Goal: Transaction & Acquisition: Purchase product/service

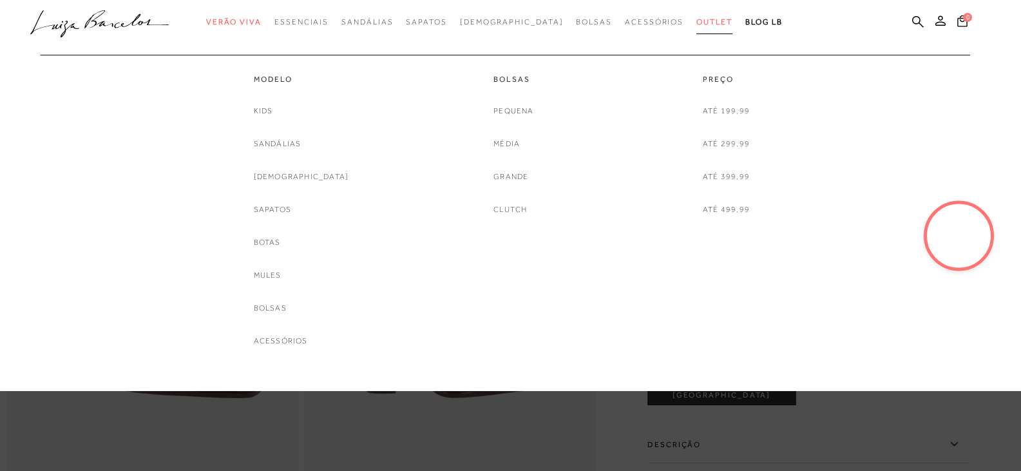
click at [696, 23] on span "Outlet" at bounding box center [714, 21] width 36 height 9
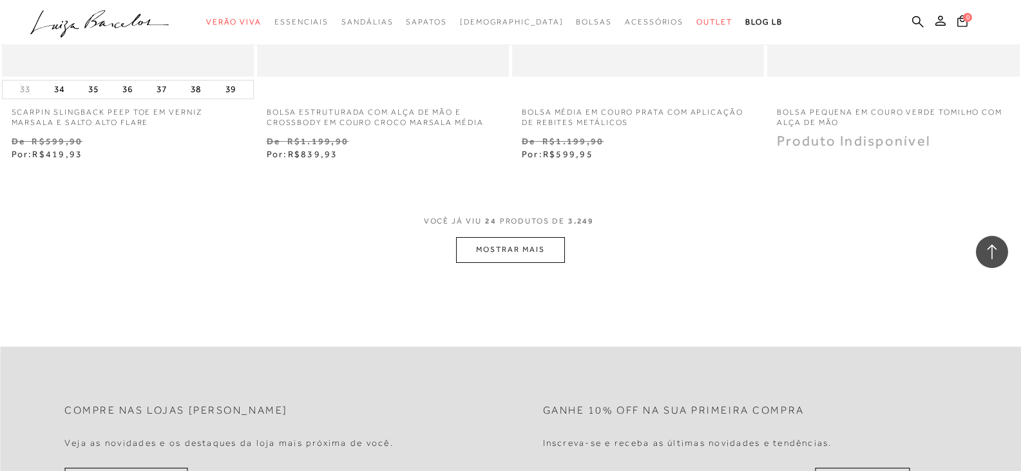
scroll to position [2769, 0]
click at [509, 246] on button "MOSTRAR MAIS" at bounding box center [510, 248] width 108 height 25
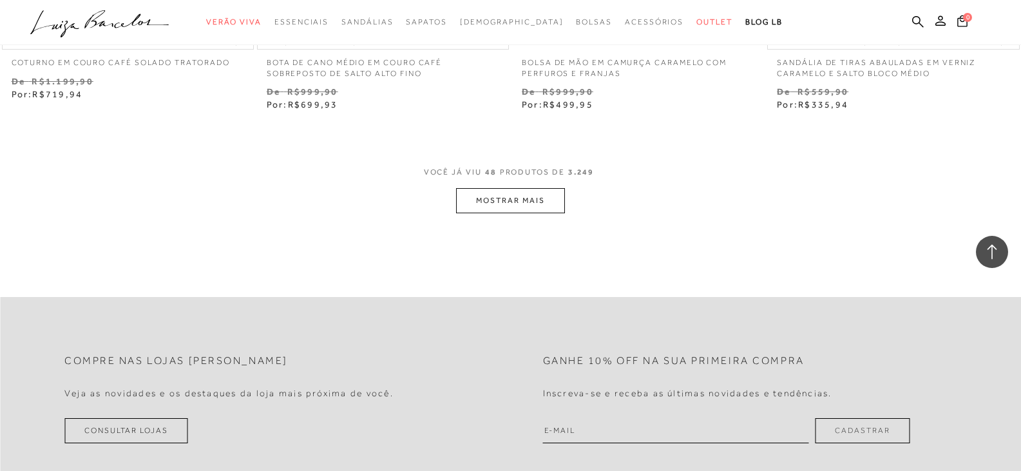
scroll to position [5731, 0]
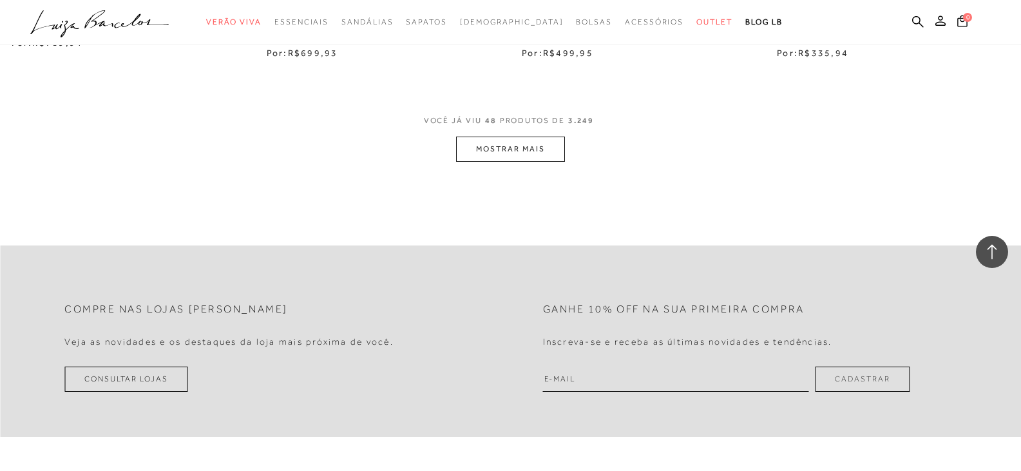
click at [484, 147] on button "MOSTRAR MAIS" at bounding box center [510, 149] width 108 height 25
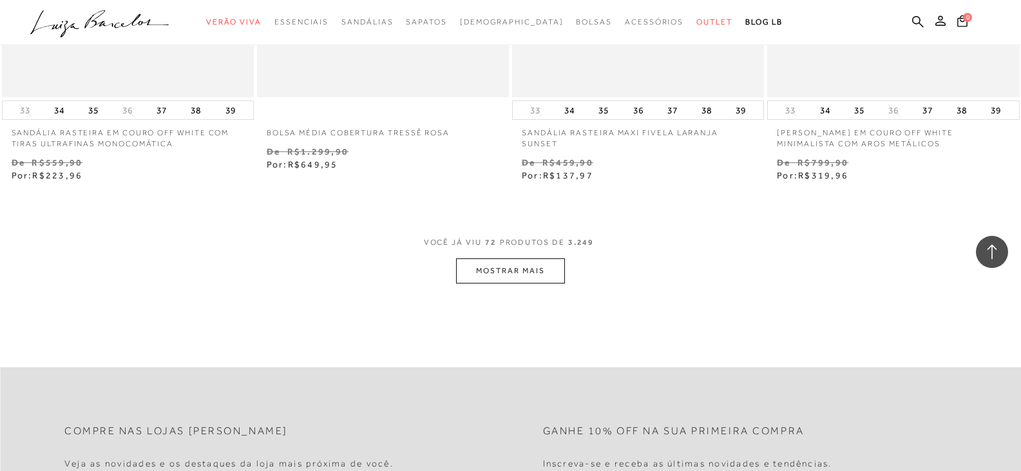
scroll to position [8565, 0]
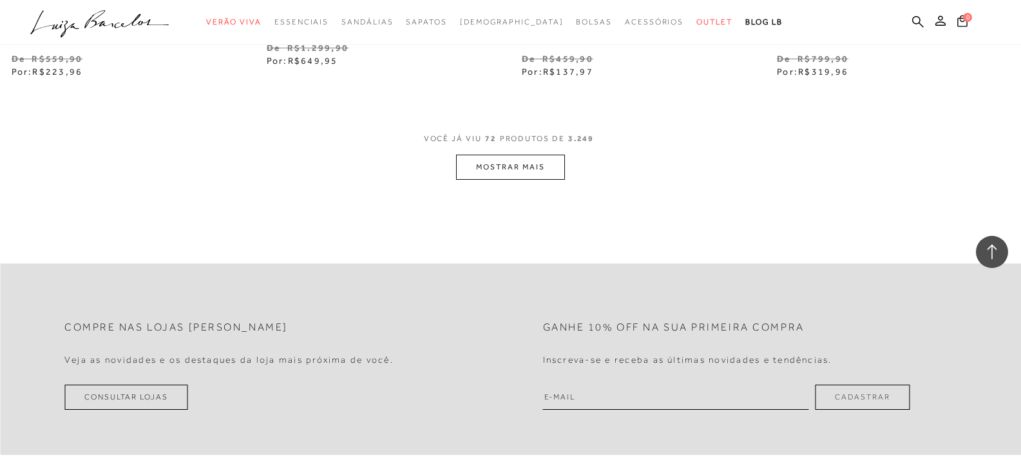
click at [538, 167] on button "MOSTRAR MAIS" at bounding box center [510, 167] width 108 height 25
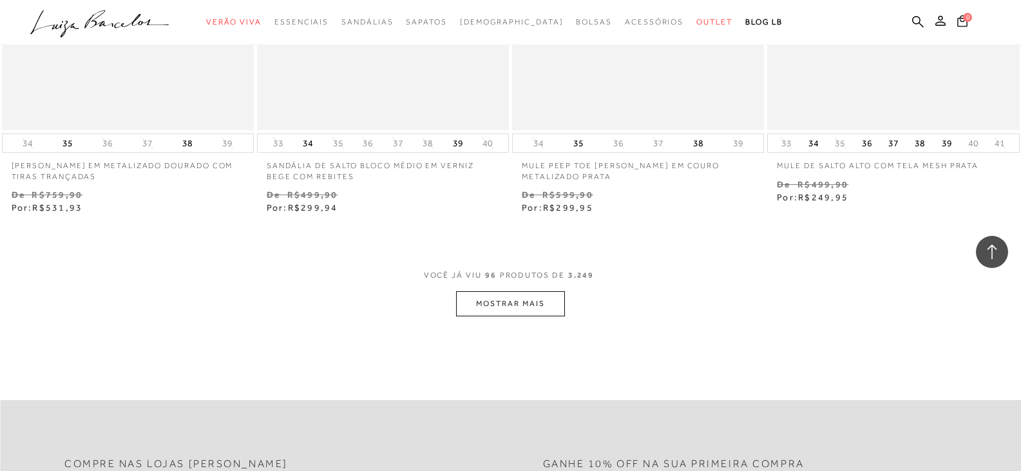
scroll to position [11398, 0]
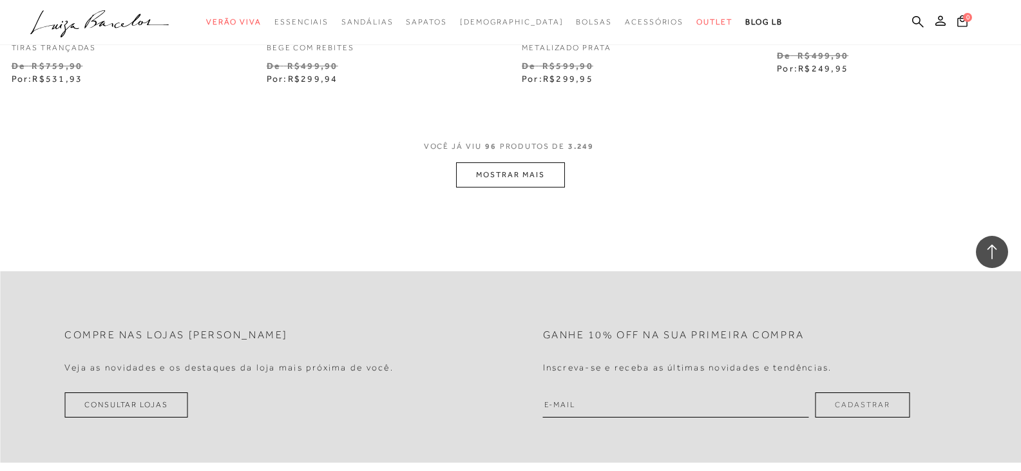
click at [515, 173] on button "MOSTRAR MAIS" at bounding box center [510, 174] width 108 height 25
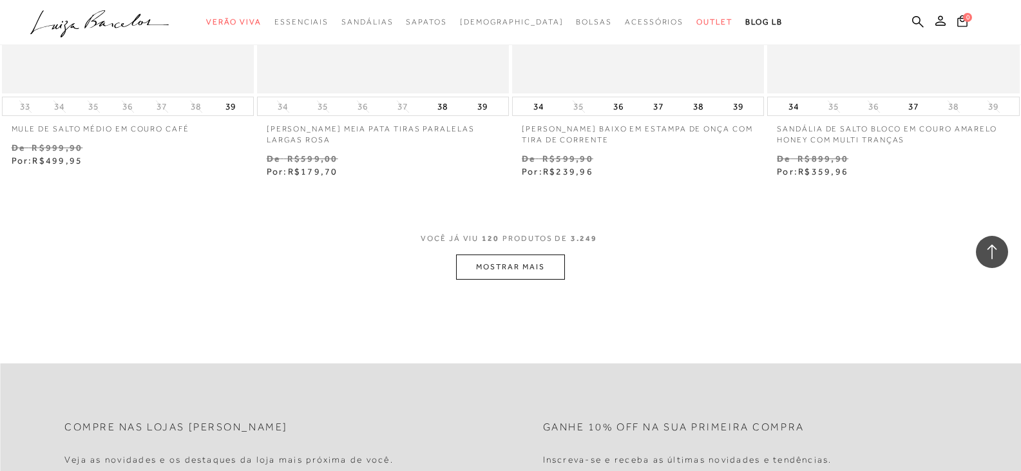
scroll to position [14232, 0]
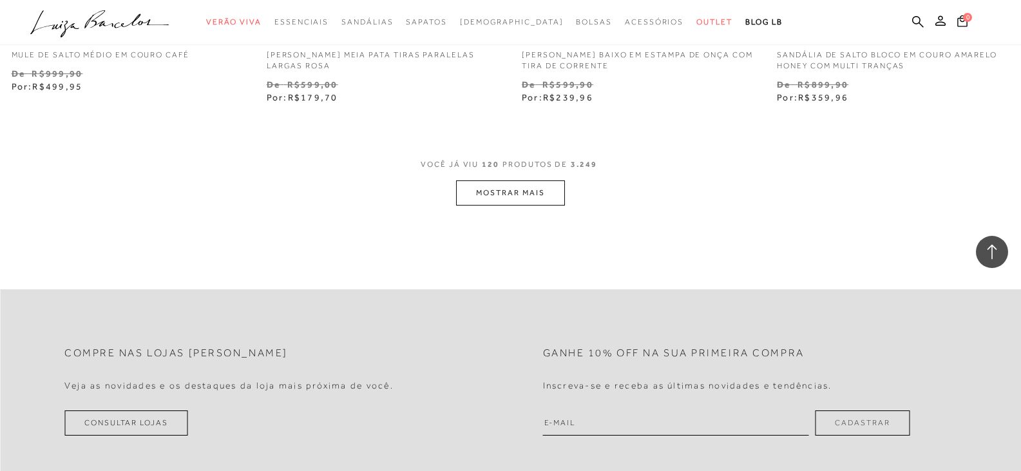
click at [534, 180] on button "MOSTRAR MAIS" at bounding box center [510, 192] width 108 height 25
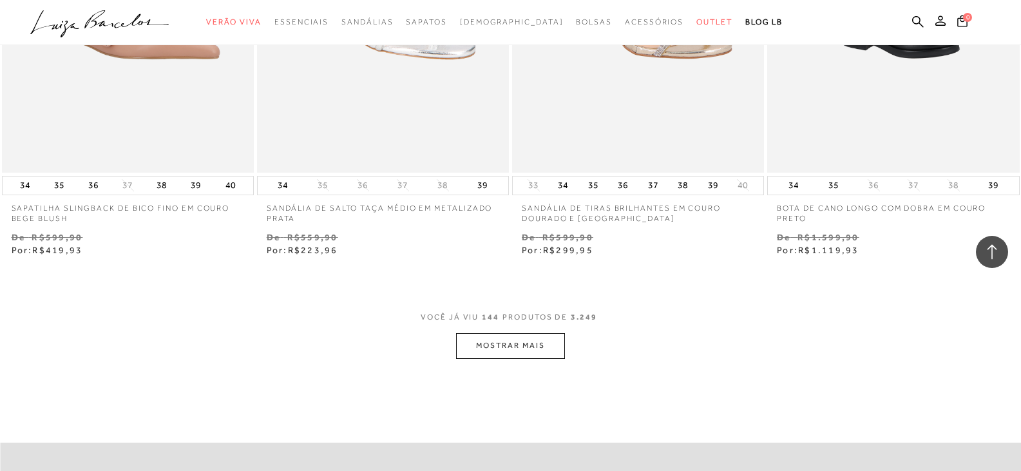
scroll to position [16936, 0]
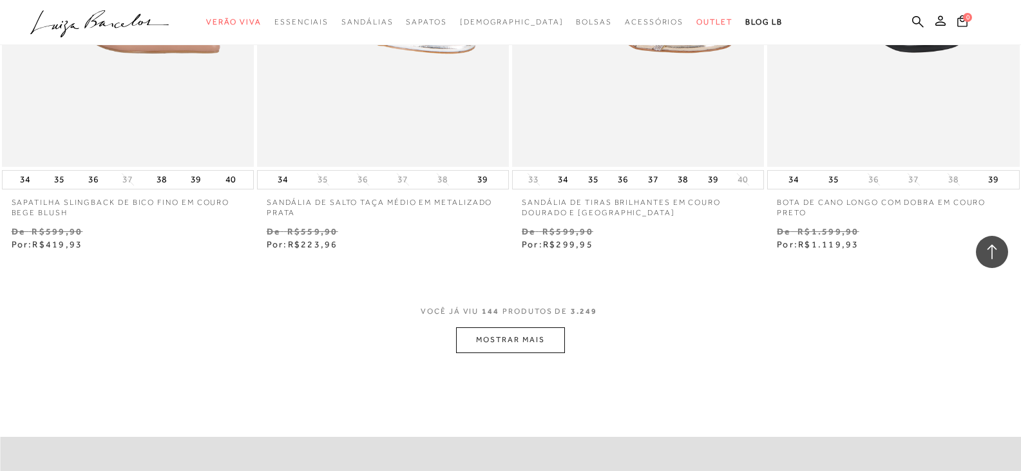
click at [526, 334] on button "MOSTRAR MAIS" at bounding box center [510, 339] width 108 height 25
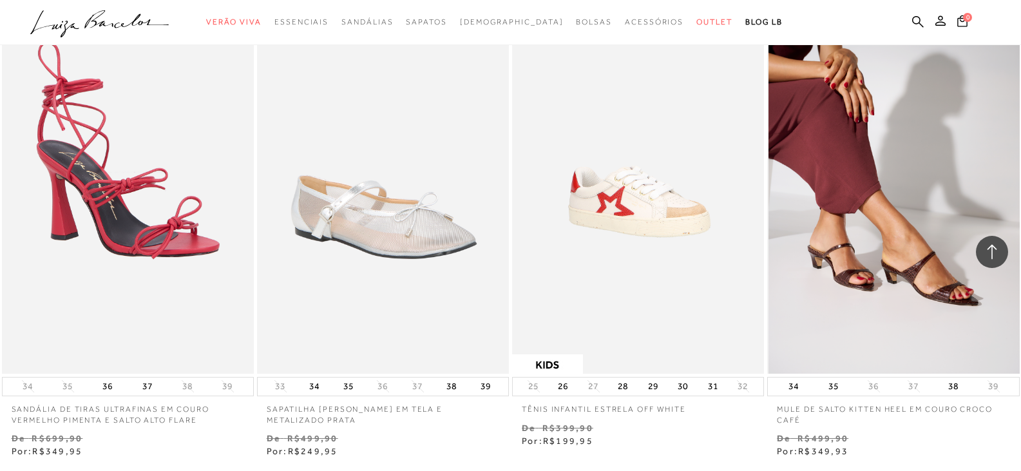
scroll to position [19641, 0]
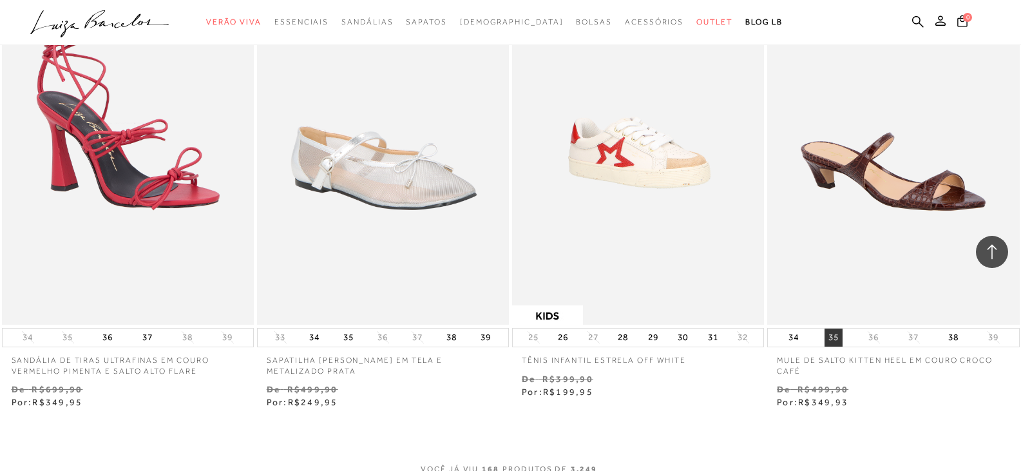
click at [832, 343] on button "35" at bounding box center [833, 337] width 18 height 18
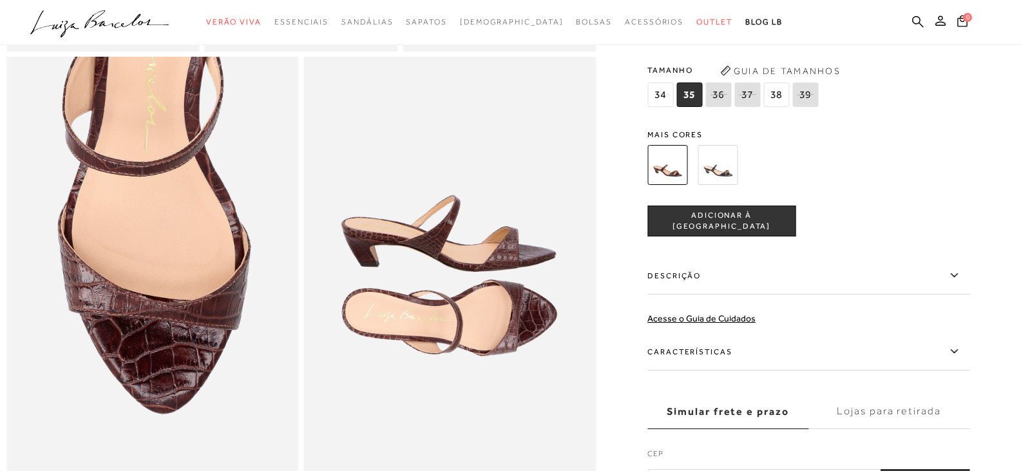
scroll to position [644, 0]
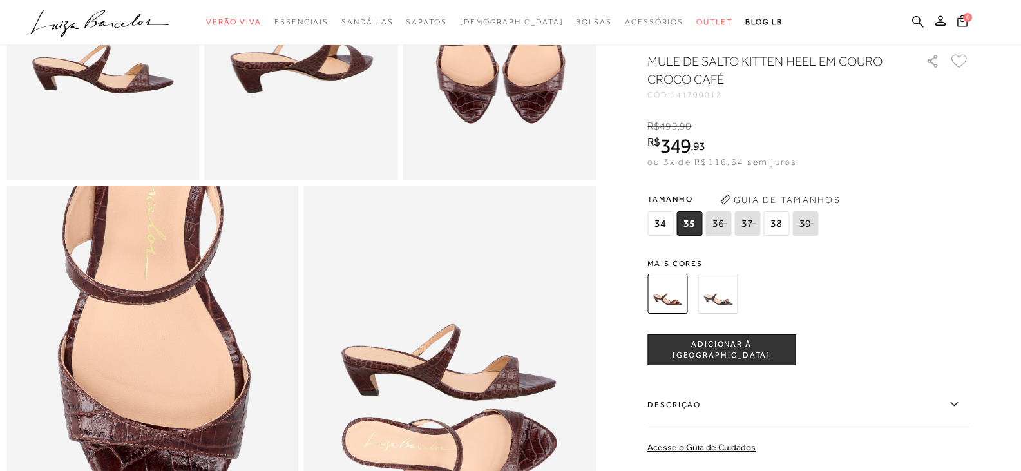
click at [757, 365] on button "ADICIONAR À [GEOGRAPHIC_DATA]" at bounding box center [721, 349] width 148 height 31
click at [721, 314] on img at bounding box center [717, 294] width 40 height 40
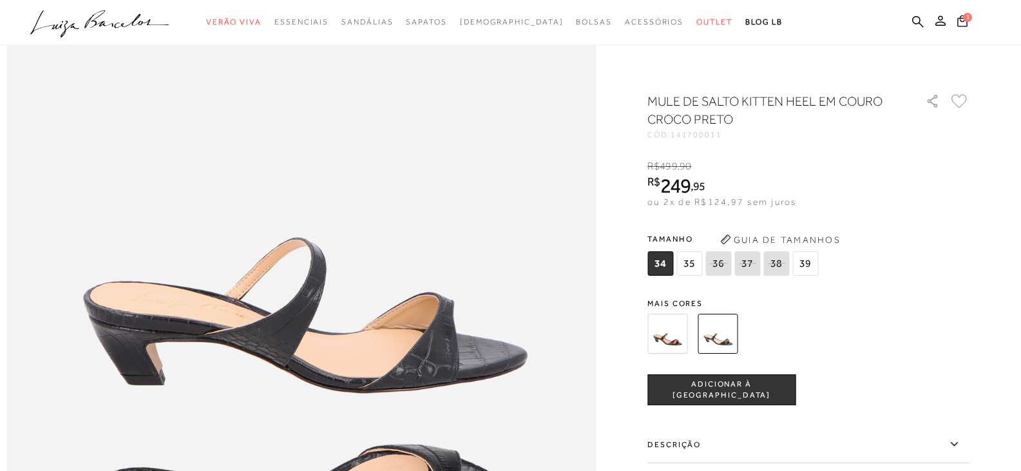
scroll to position [837, 0]
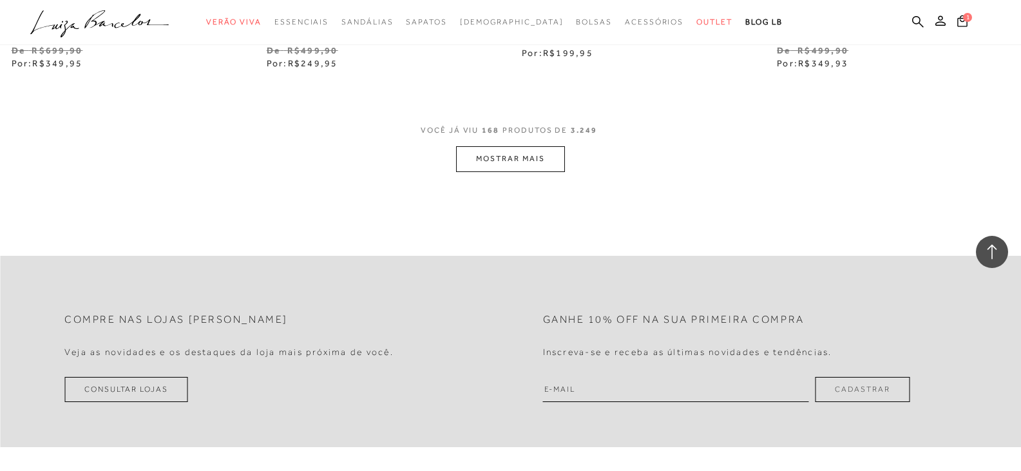
scroll to position [19898, 0]
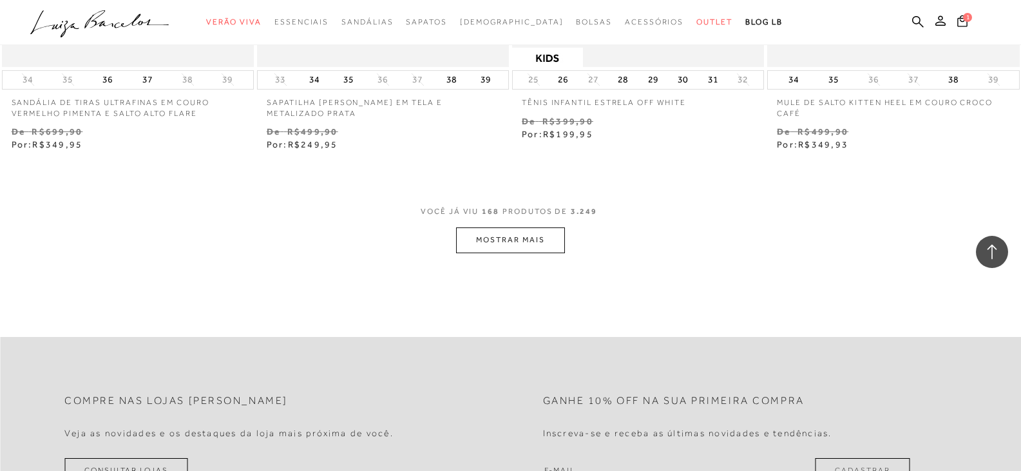
click at [473, 235] on button "MOSTRAR MAIS" at bounding box center [510, 239] width 108 height 25
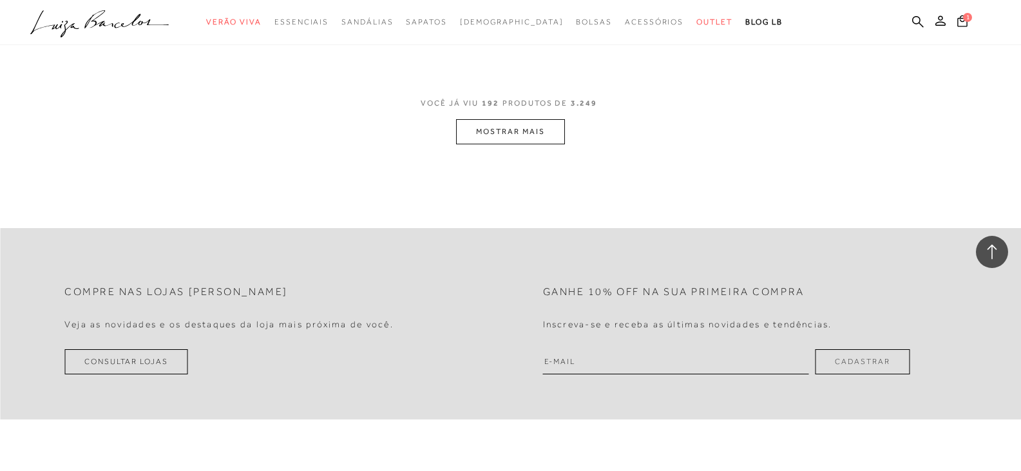
scroll to position [22861, 0]
click at [524, 124] on button "MOSTRAR MAIS" at bounding box center [510, 129] width 108 height 25
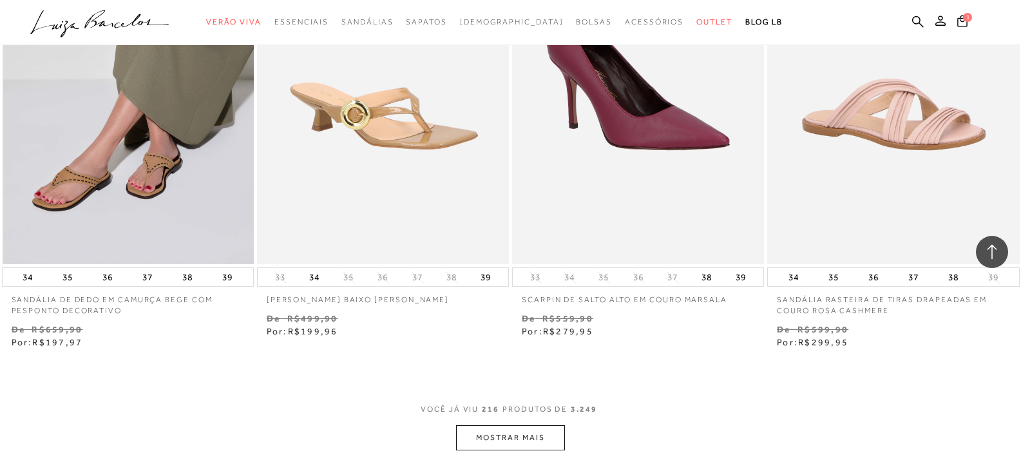
scroll to position [25437, 0]
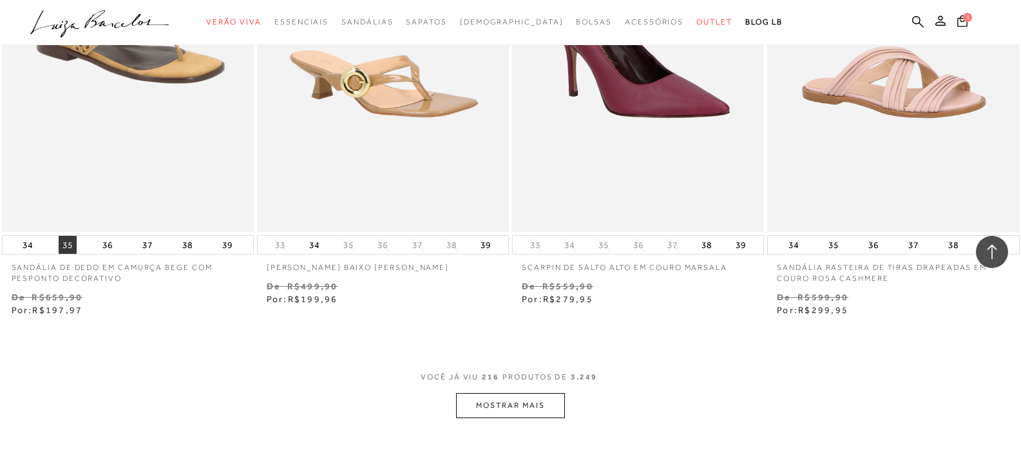
click at [64, 245] on button "35" at bounding box center [68, 245] width 18 height 18
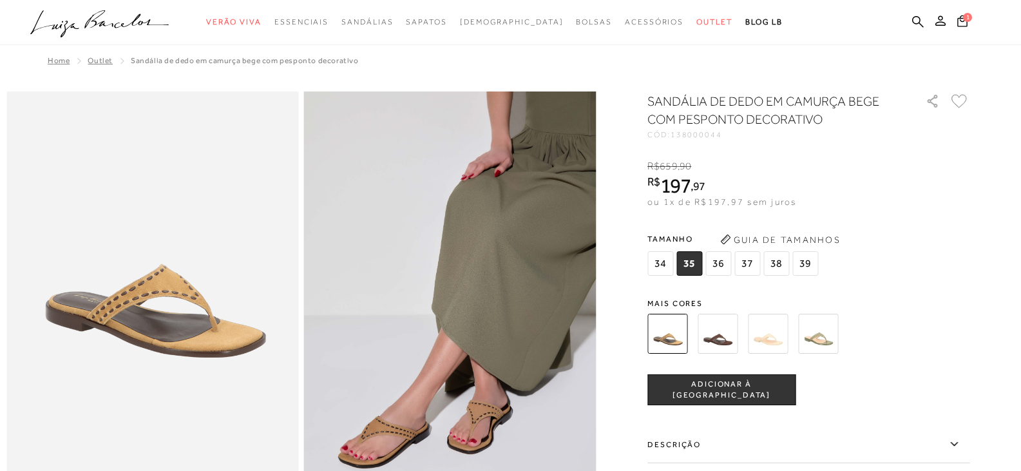
click at [757, 389] on span "ADICIONAR À [GEOGRAPHIC_DATA]" at bounding box center [721, 390] width 147 height 23
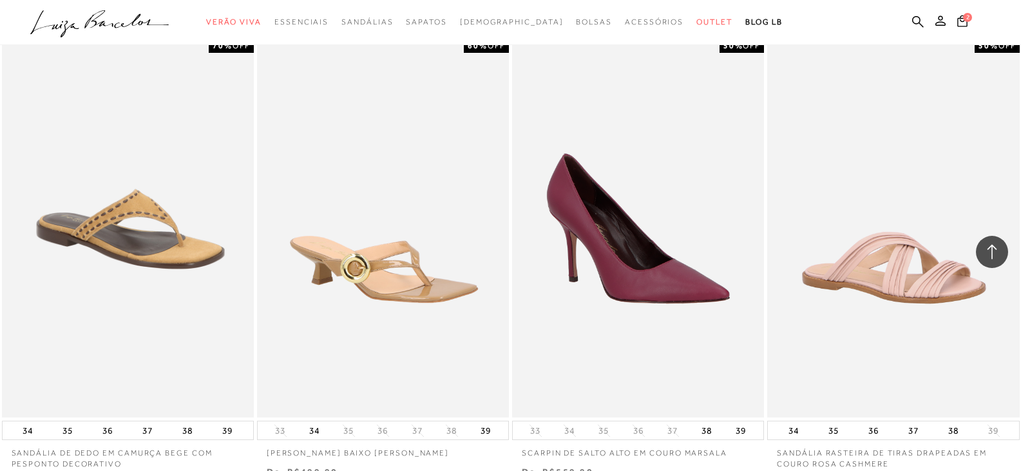
scroll to position [25432, 0]
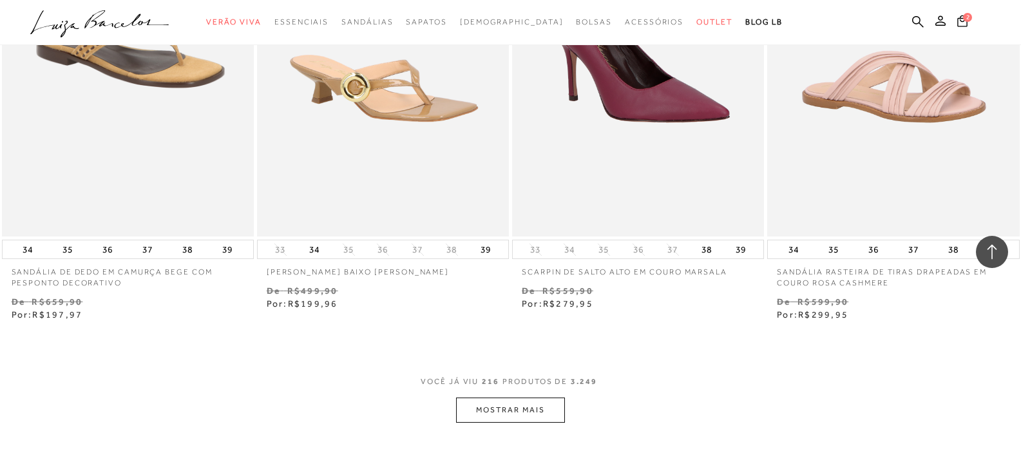
click at [518, 412] on button "MOSTRAR MAIS" at bounding box center [510, 409] width 108 height 25
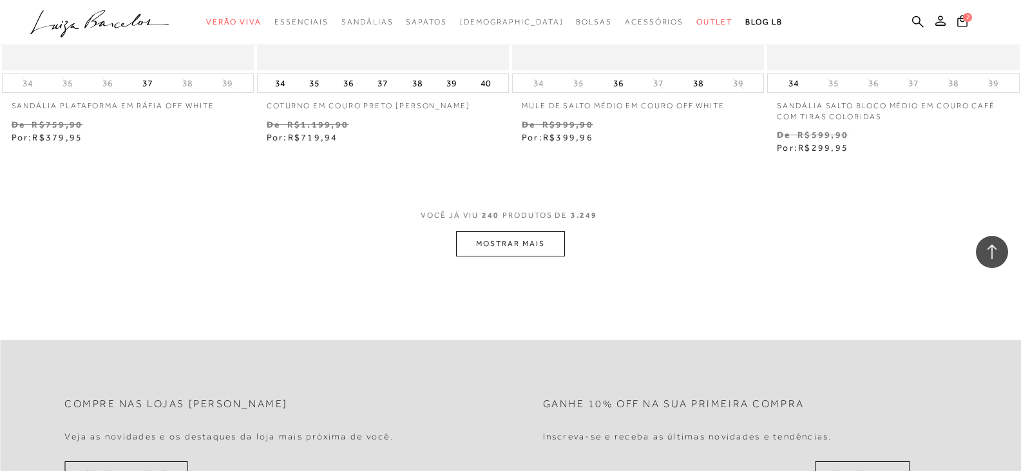
scroll to position [28459, 0]
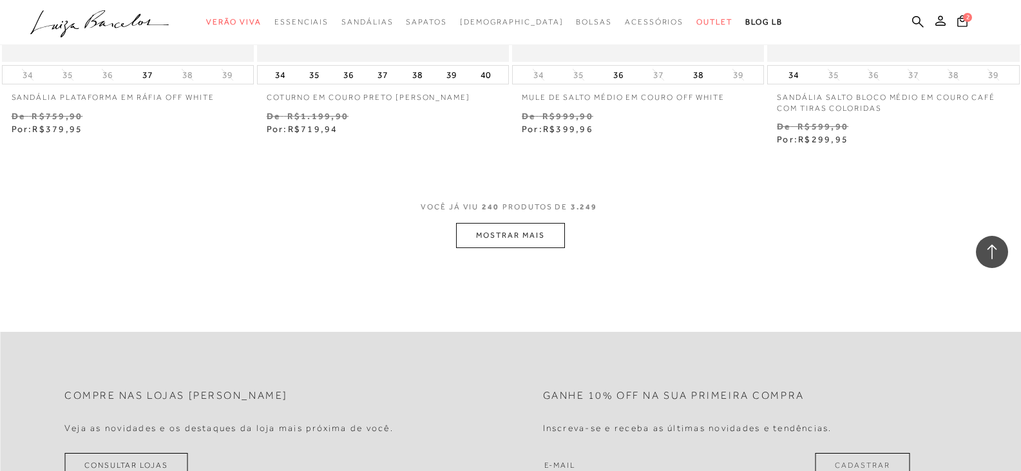
click at [449, 234] on div "VOCÊ JÁ VIU 240 PRODUTOS DE 3.249 MOSTRAR MAIS" at bounding box center [510, 224] width 1021 height 48
click at [471, 239] on button "MOSTRAR MAIS" at bounding box center [510, 235] width 108 height 25
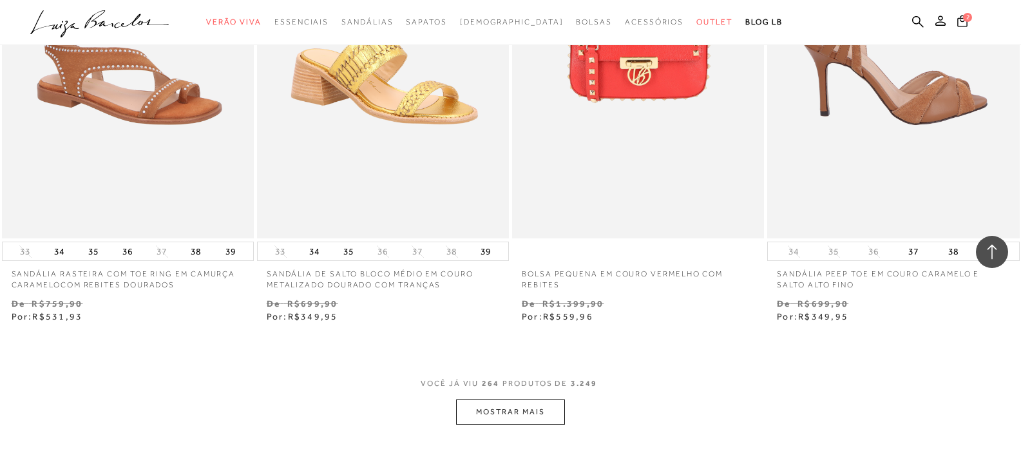
scroll to position [31163, 0]
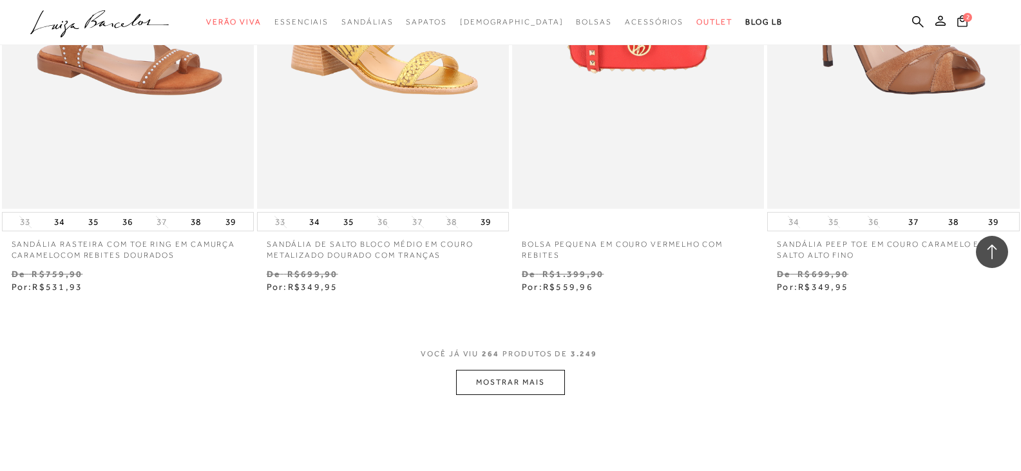
click at [478, 368] on span "VOCÊ JÁ VIU 264 PRODUTOS DE 3.249" at bounding box center [511, 357] width 180 height 23
click at [483, 381] on button "MOSTRAR MAIS" at bounding box center [510, 382] width 108 height 25
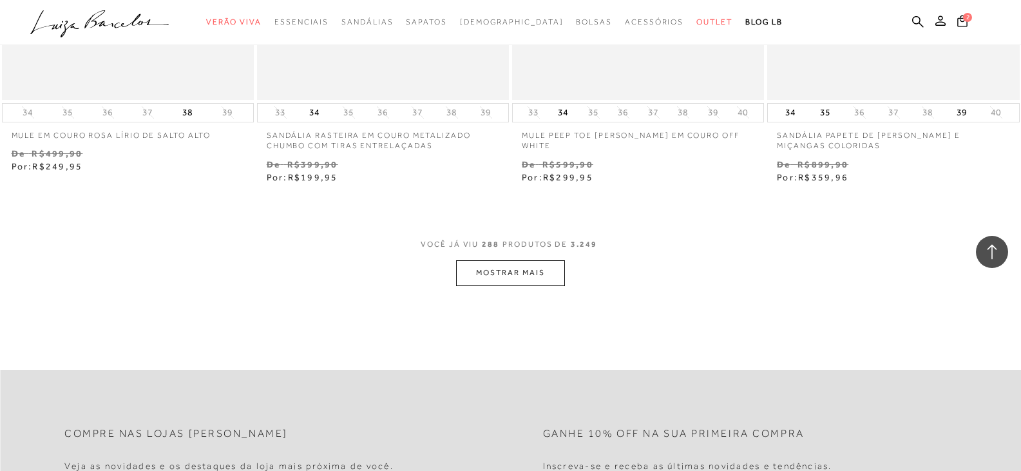
scroll to position [34126, 0]
click at [525, 268] on button "MOSTRAR MAIS" at bounding box center [510, 271] width 108 height 25
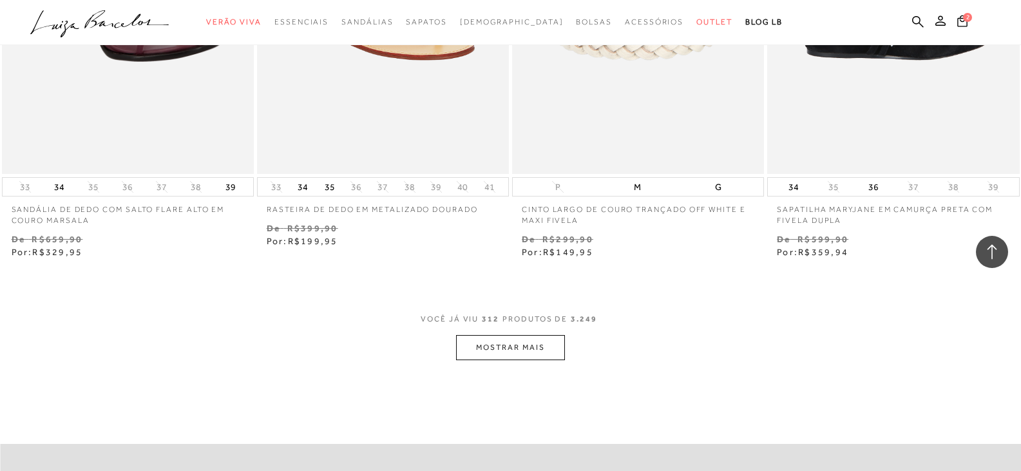
scroll to position [36959, 0]
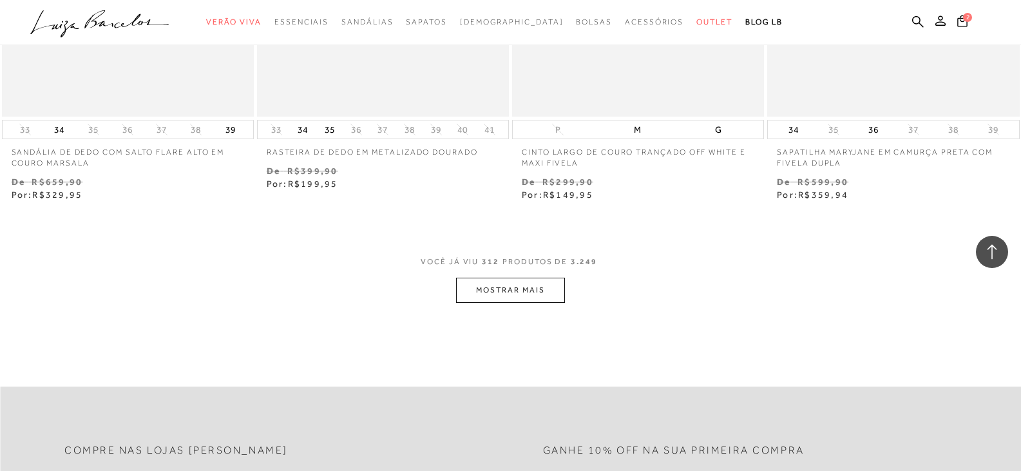
click at [532, 298] on button "MOSTRAR MAIS" at bounding box center [510, 290] width 108 height 25
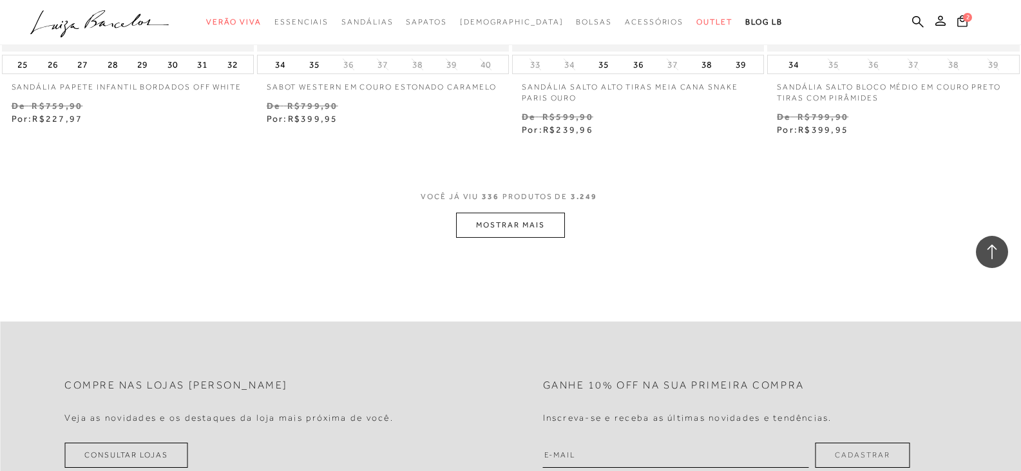
scroll to position [39857, 0]
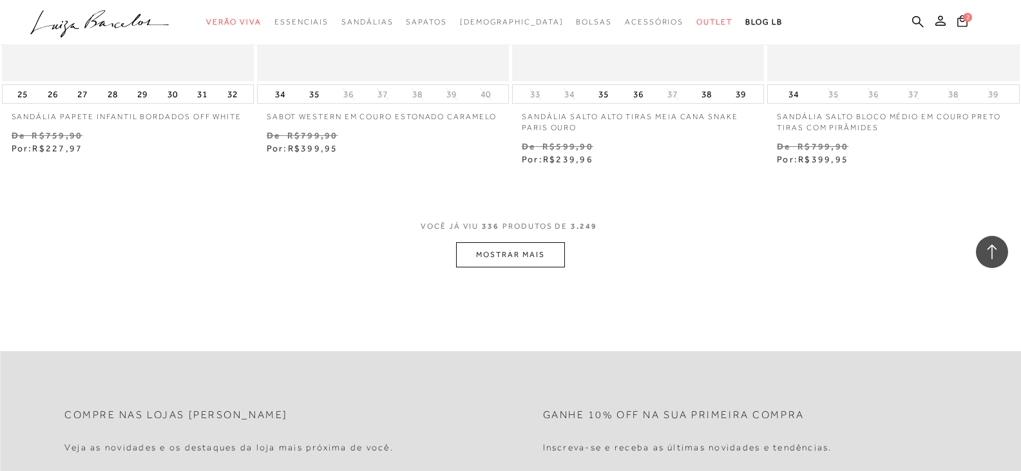
click at [464, 242] on button "MOSTRAR MAIS" at bounding box center [510, 254] width 108 height 25
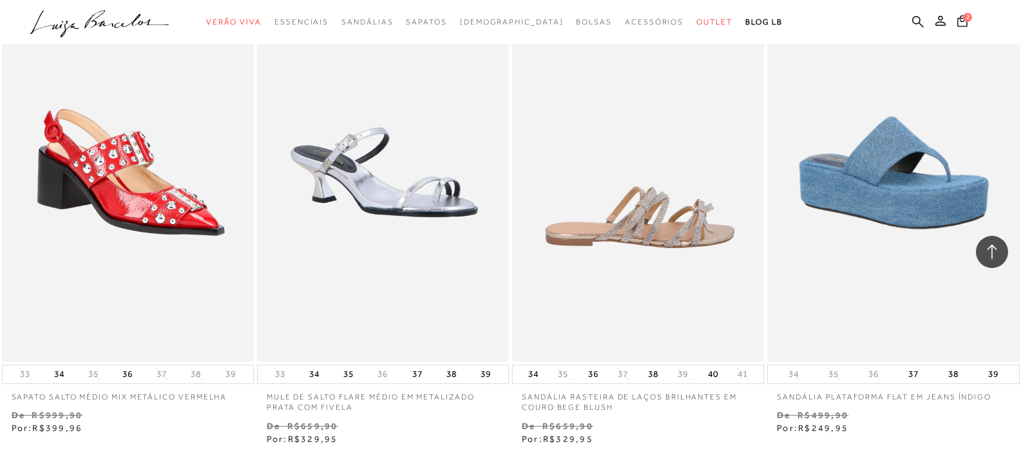
scroll to position [42433, 0]
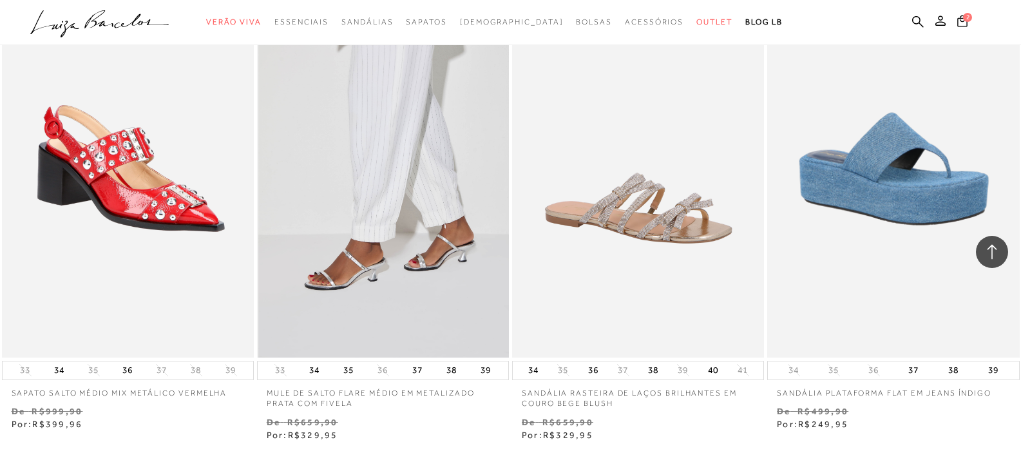
click at [408, 243] on img at bounding box center [383, 168] width 251 height 378
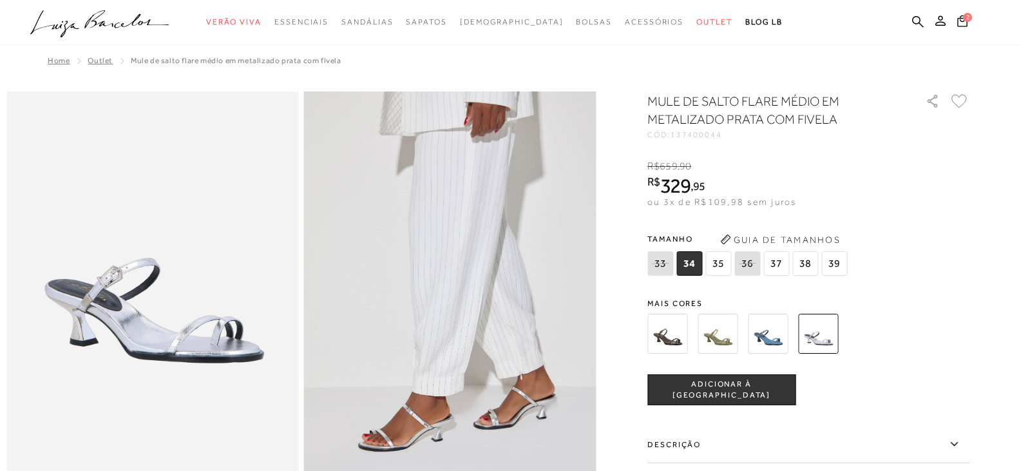
click at [724, 267] on span "35" at bounding box center [718, 263] width 26 height 24
click at [742, 384] on span "ADICIONAR À [GEOGRAPHIC_DATA]" at bounding box center [721, 390] width 147 height 23
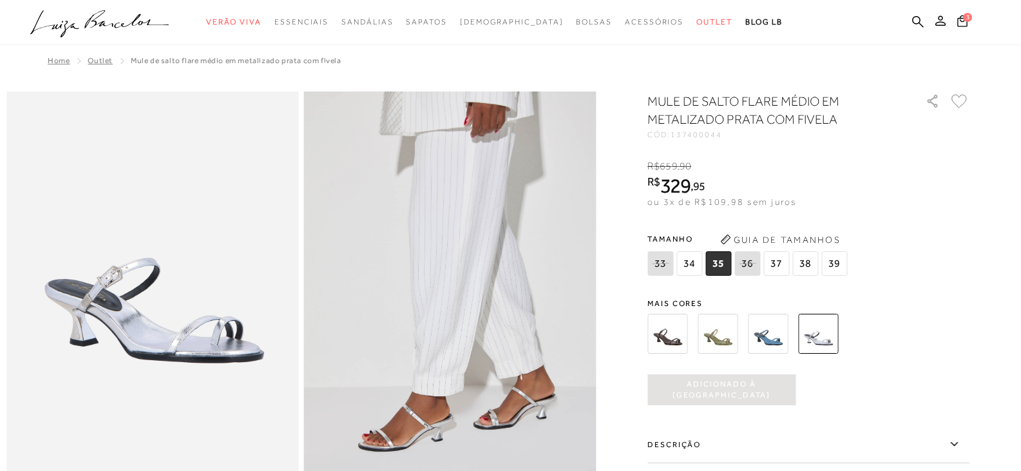
click at [667, 328] on img at bounding box center [667, 334] width 40 height 40
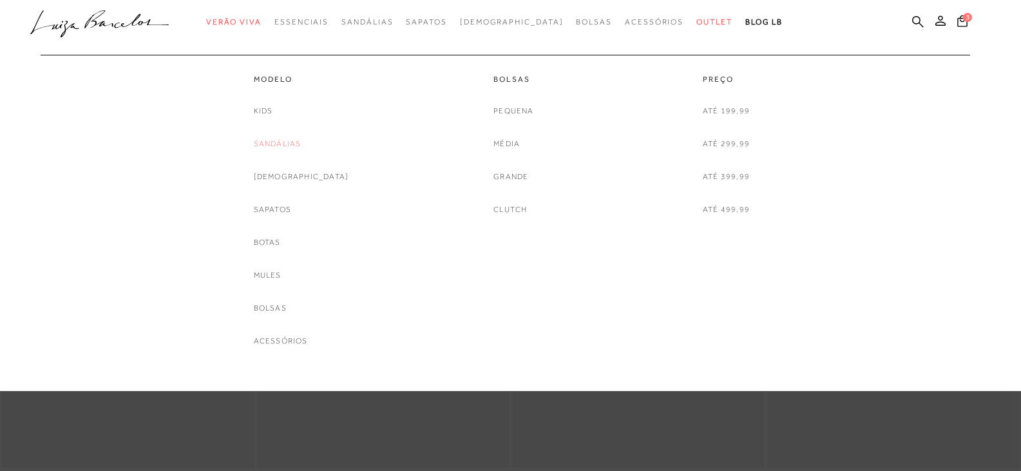
click at [288, 145] on link "Sandálias" at bounding box center [278, 144] width 48 height 14
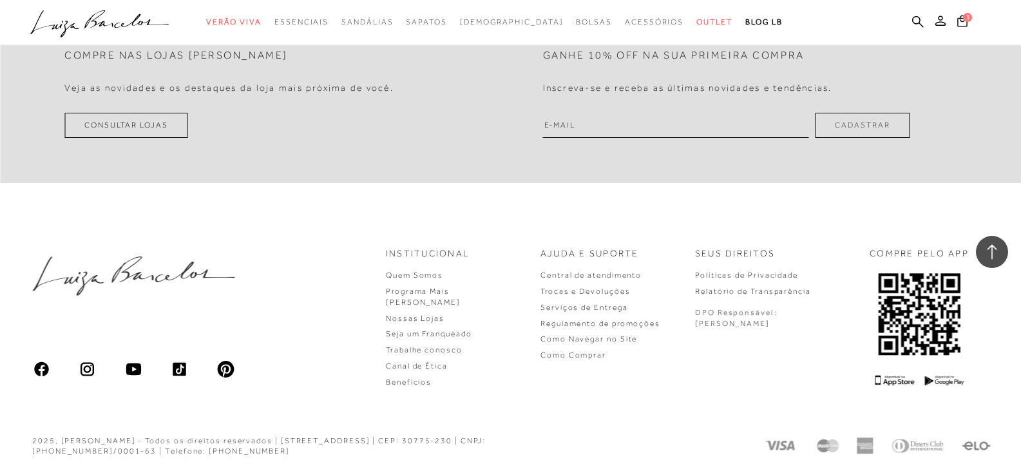
scroll to position [2865, 0]
